Goal: Information Seeking & Learning: Find specific fact

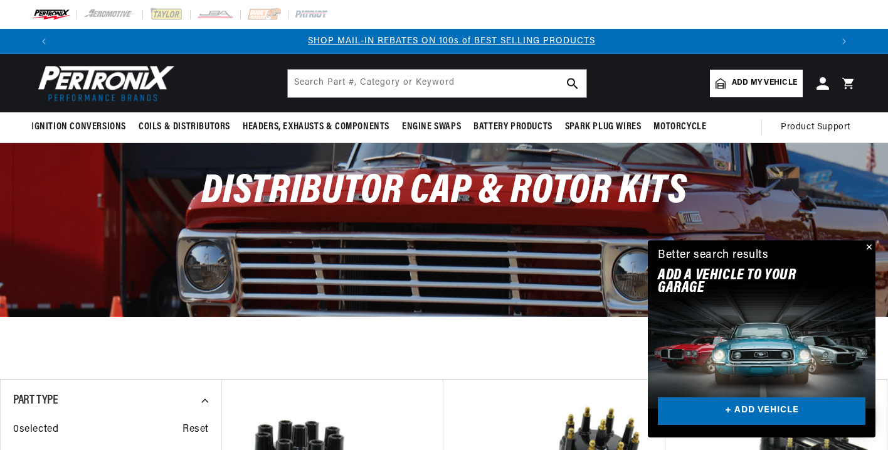
scroll to position [0, 775]
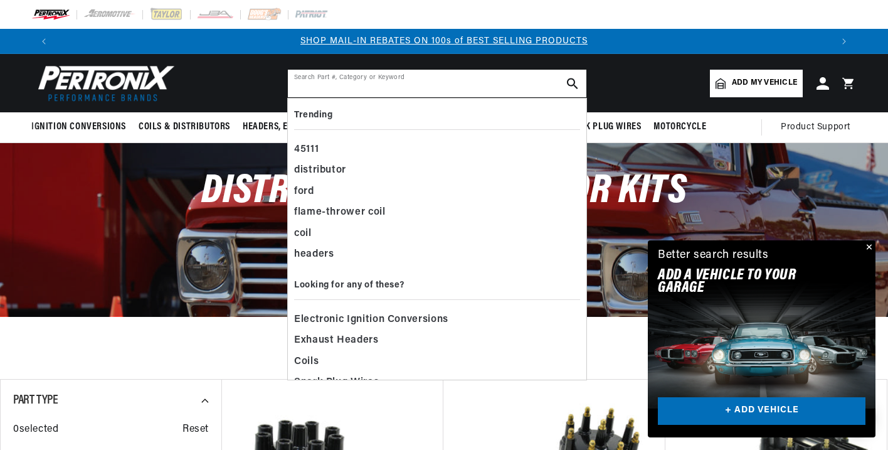
click at [408, 83] on input "text" at bounding box center [437, 84] width 299 height 28
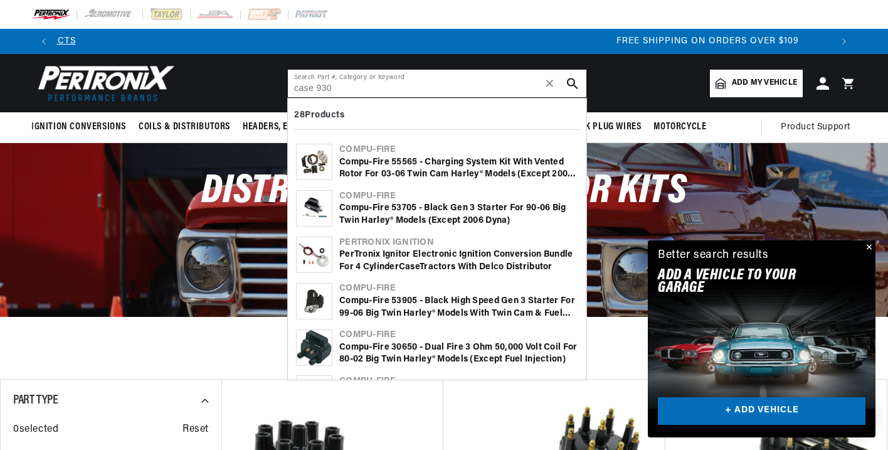
type input "case 930"
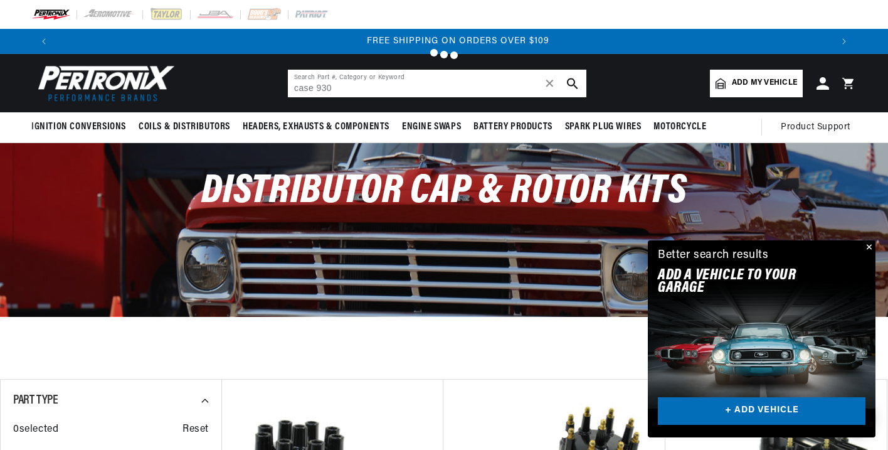
scroll to position [0, 1551]
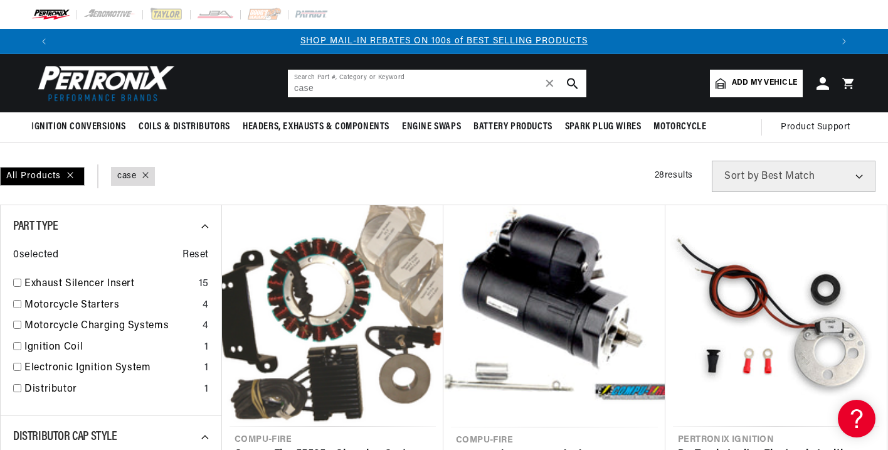
click at [343, 86] on input "case" at bounding box center [437, 84] width 299 height 28
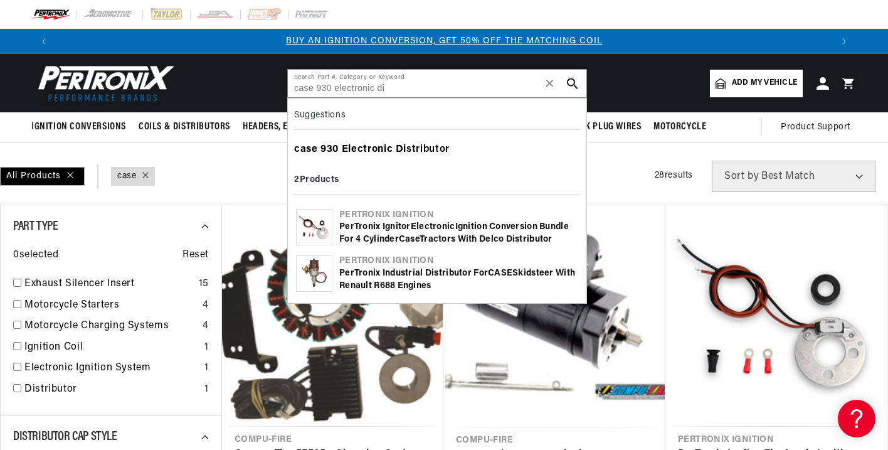
click at [409, 148] on div "case 930 Electronic Di stributor" at bounding box center [437, 149] width 286 height 21
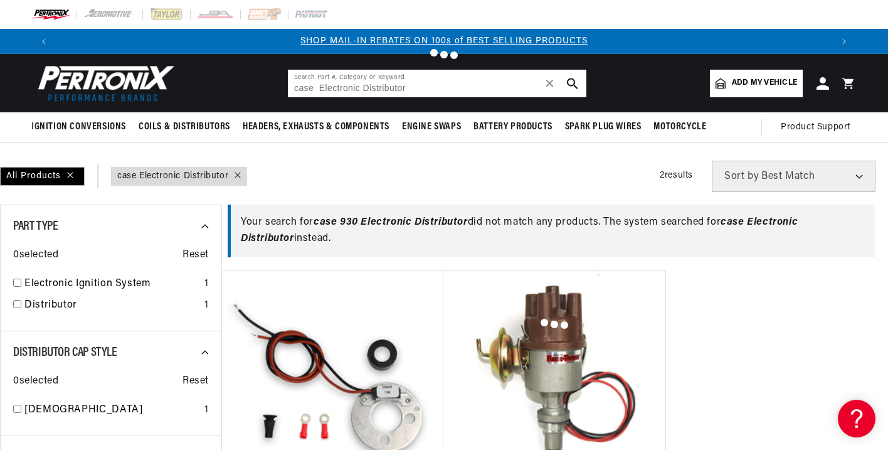
type input "case"
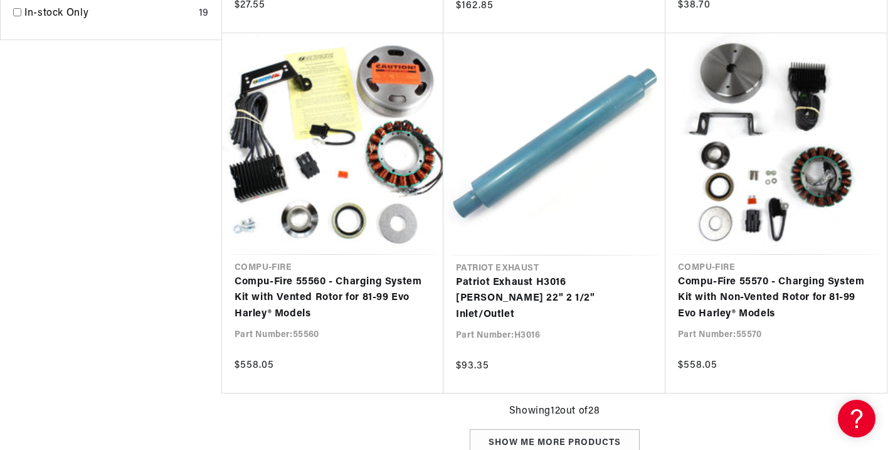
scroll to position [1288, 0]
